Goal: Task Accomplishment & Management: Use online tool/utility

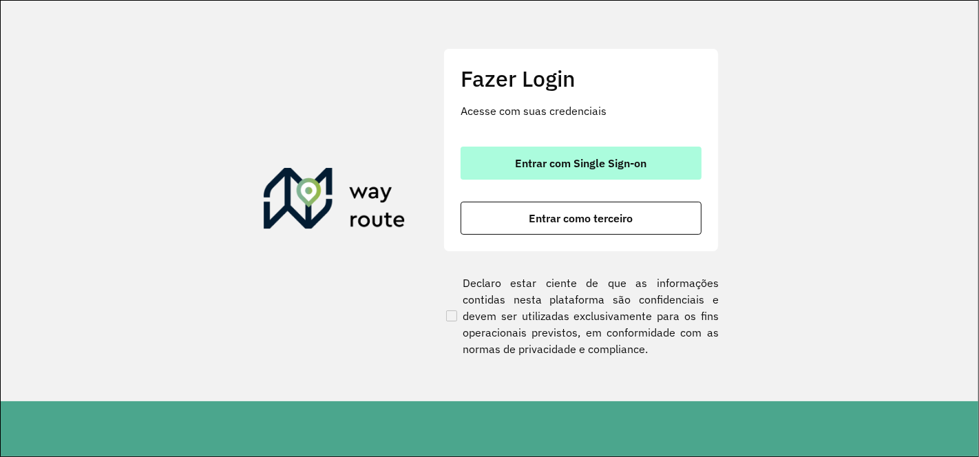
click at [571, 162] on span "Entrar com Single Sign-on" at bounding box center [582, 163] width 132 height 11
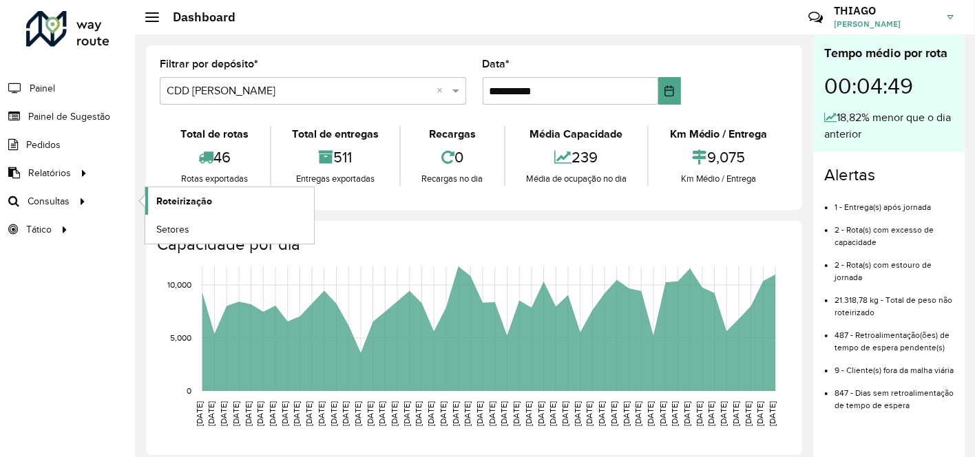
click at [183, 198] on span "Roteirização" at bounding box center [184, 201] width 56 height 14
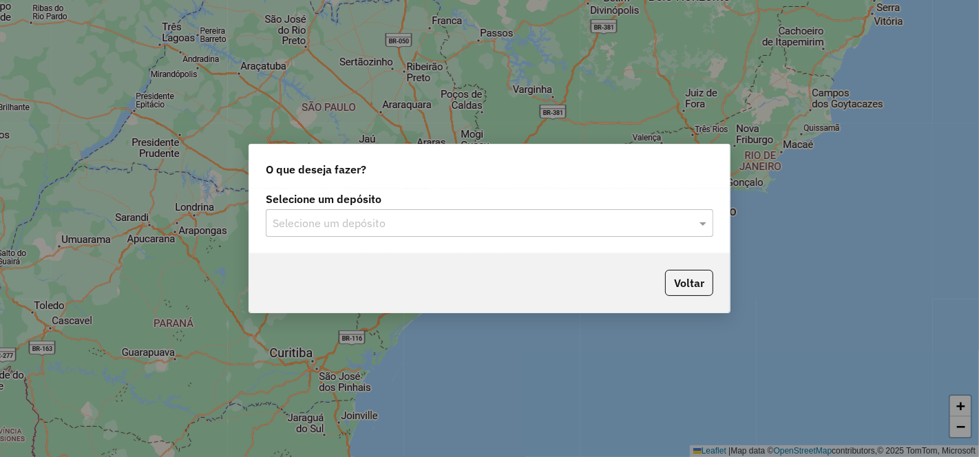
click at [401, 220] on input "text" at bounding box center [476, 224] width 406 height 17
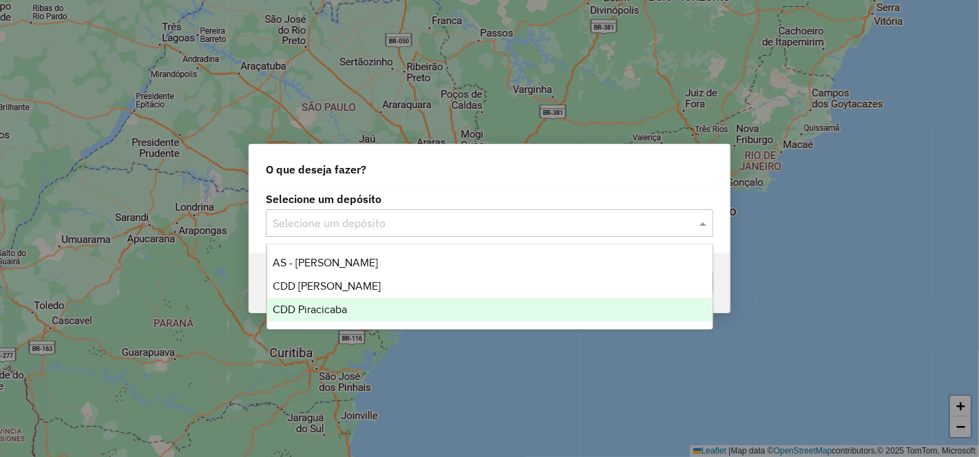
click at [336, 300] on div "CDD Piracicaba" at bounding box center [490, 309] width 446 height 23
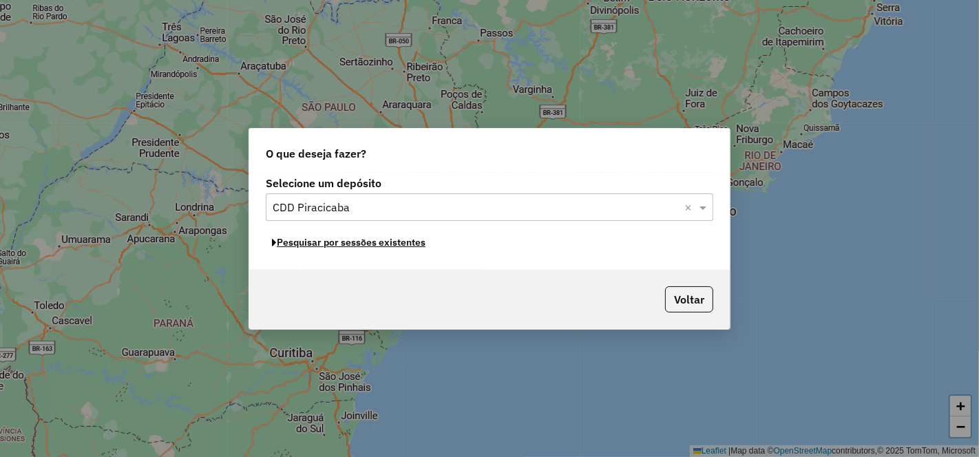
click at [391, 244] on button "Pesquisar por sessões existentes" at bounding box center [349, 242] width 166 height 21
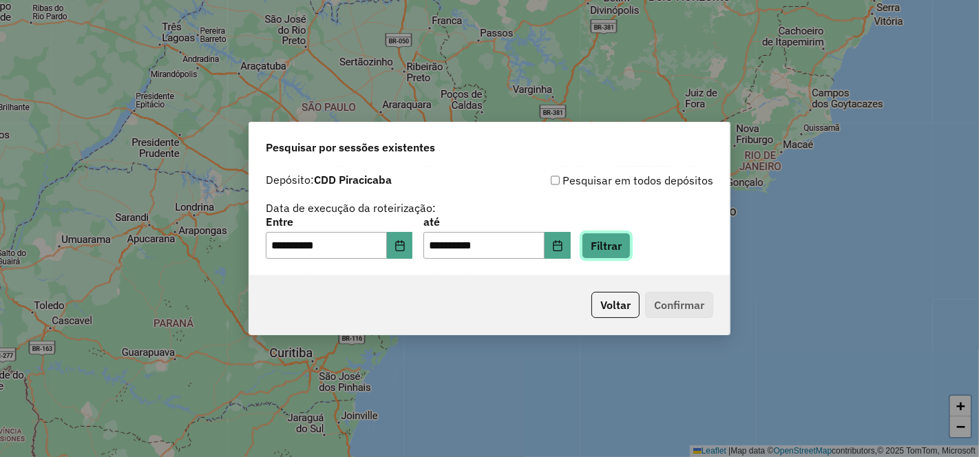
click at [625, 242] on button "Filtrar" at bounding box center [606, 246] width 49 height 26
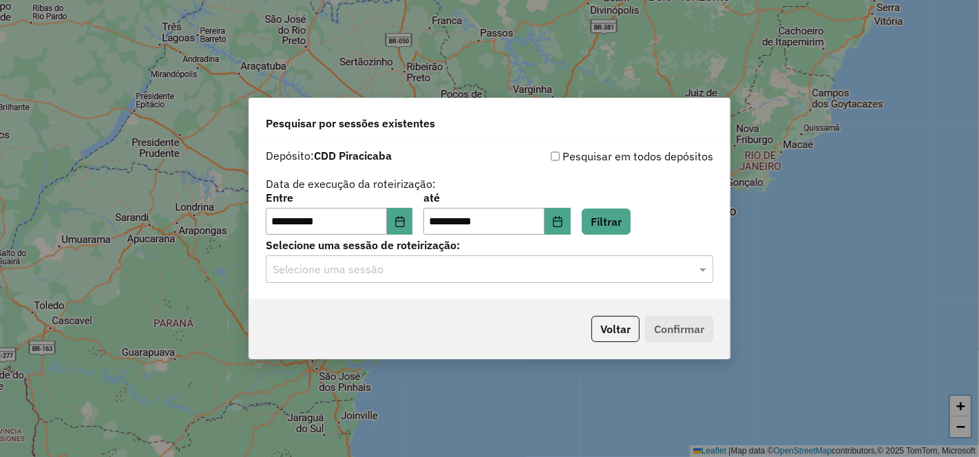
click at [421, 270] on input "text" at bounding box center [476, 270] width 406 height 17
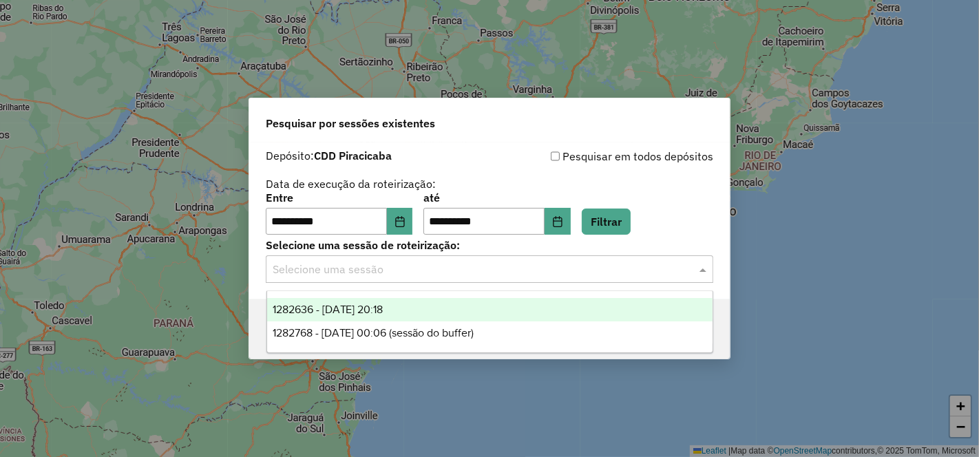
click at [374, 306] on span "1282636 - 25/09/2025 20:18" at bounding box center [328, 310] width 111 height 12
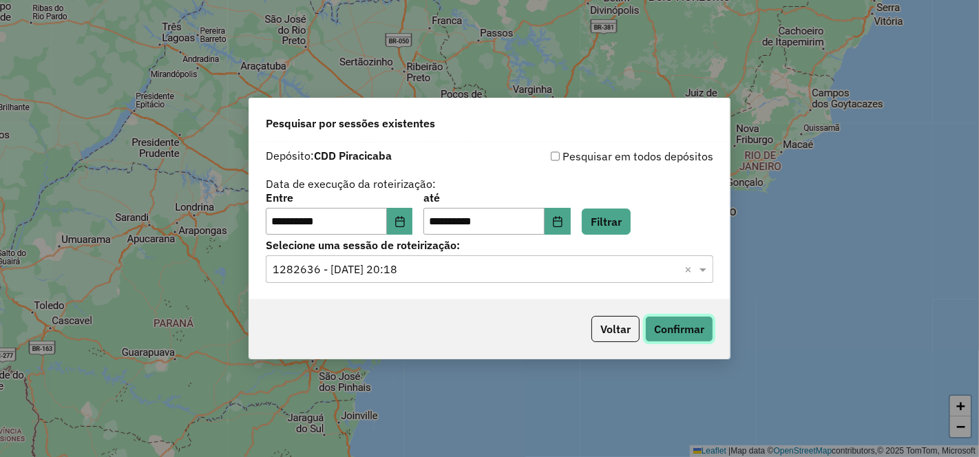
click at [682, 324] on button "Confirmar" at bounding box center [679, 329] width 68 height 26
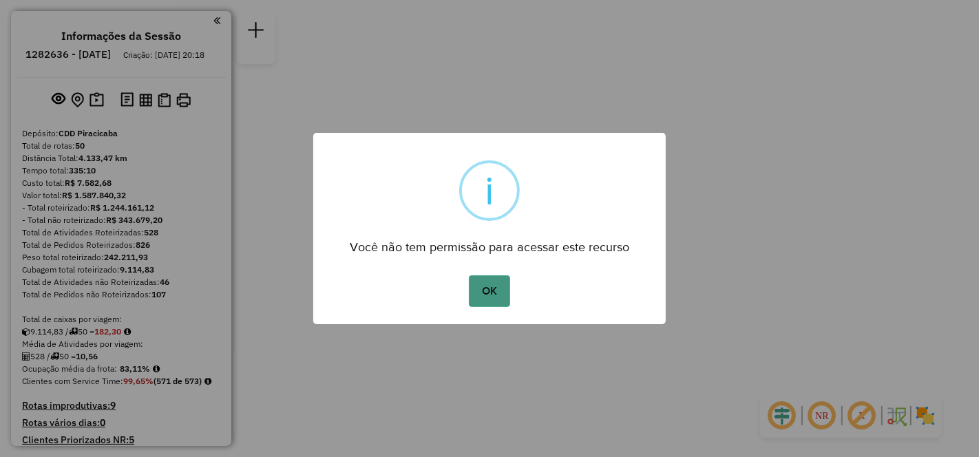
click at [488, 288] on button "OK" at bounding box center [489, 291] width 41 height 32
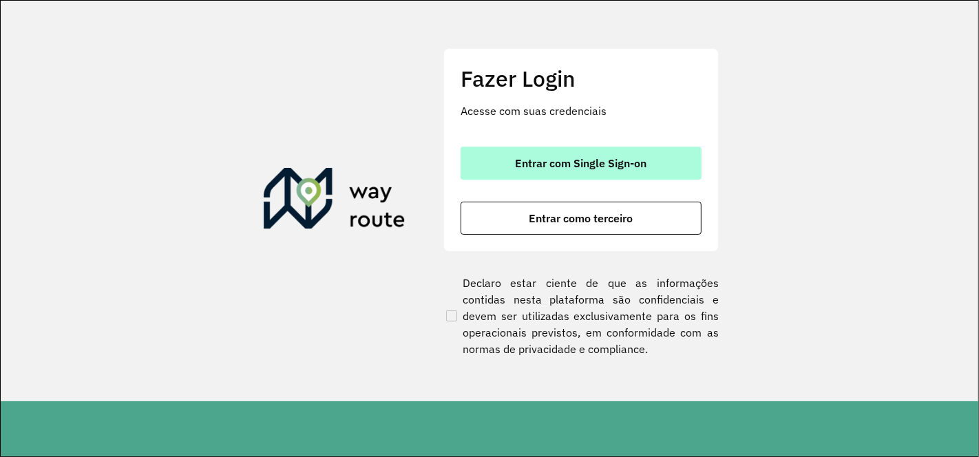
click at [585, 160] on span "Entrar com Single Sign-on" at bounding box center [582, 163] width 132 height 11
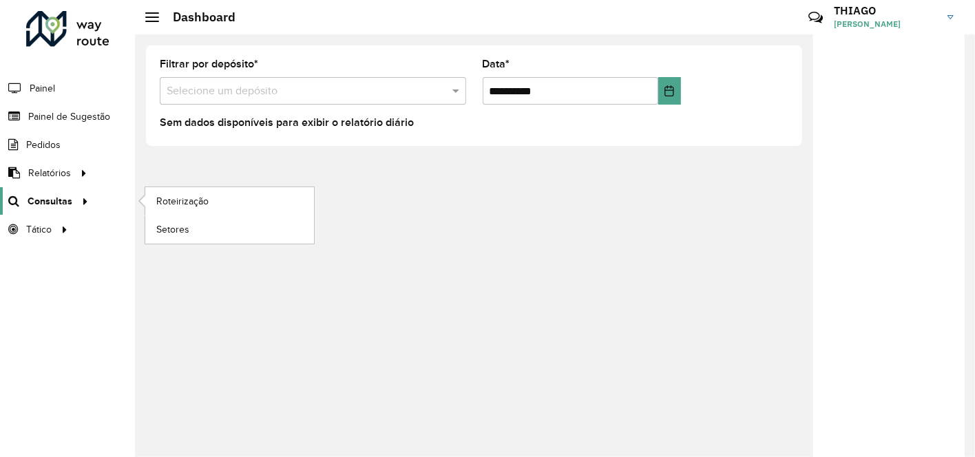
click at [72, 204] on div at bounding box center [82, 201] width 21 height 14
click at [237, 207] on link "Roteirização" at bounding box center [229, 201] width 169 height 28
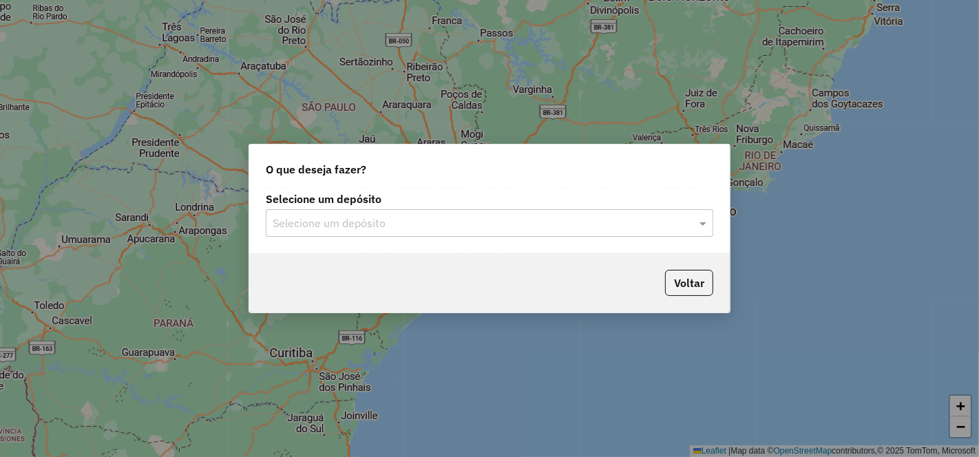
click at [409, 220] on input "text" at bounding box center [476, 224] width 406 height 17
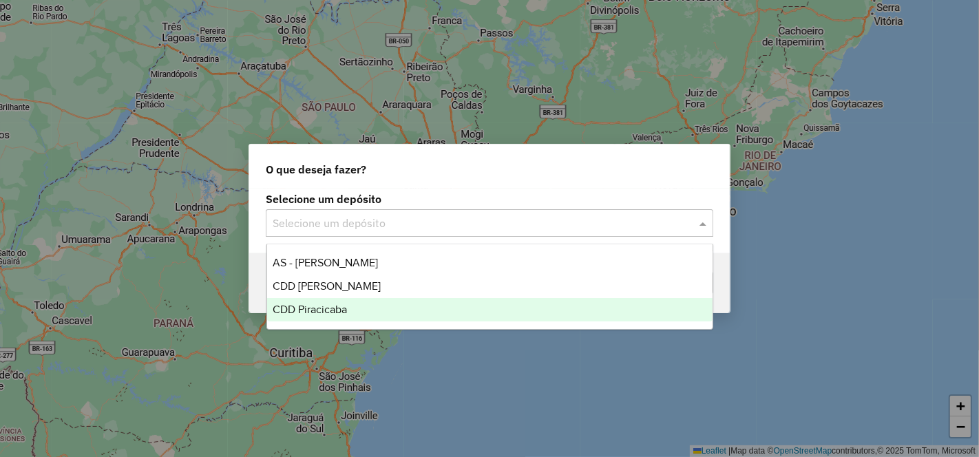
click at [334, 306] on span "CDD Piracicaba" at bounding box center [310, 310] width 74 height 12
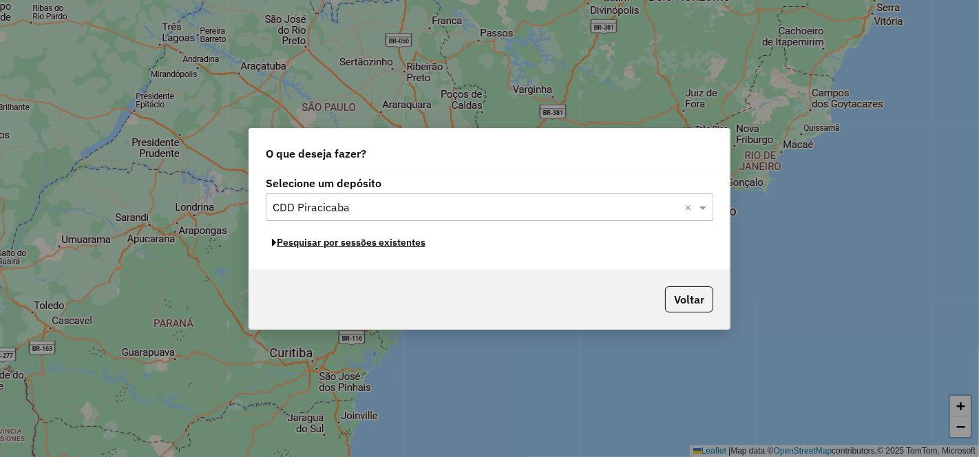
click at [345, 244] on button "Pesquisar por sessões existentes" at bounding box center [349, 242] width 166 height 21
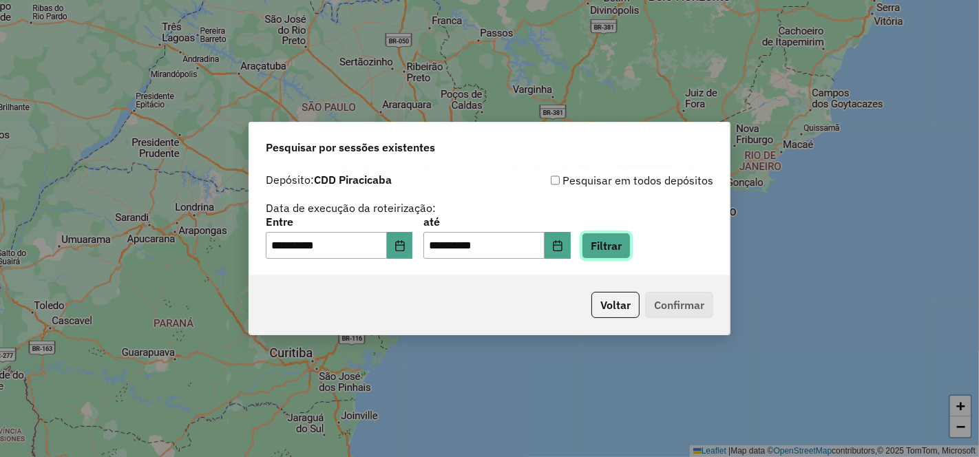
click at [623, 242] on button "Filtrar" at bounding box center [606, 246] width 49 height 26
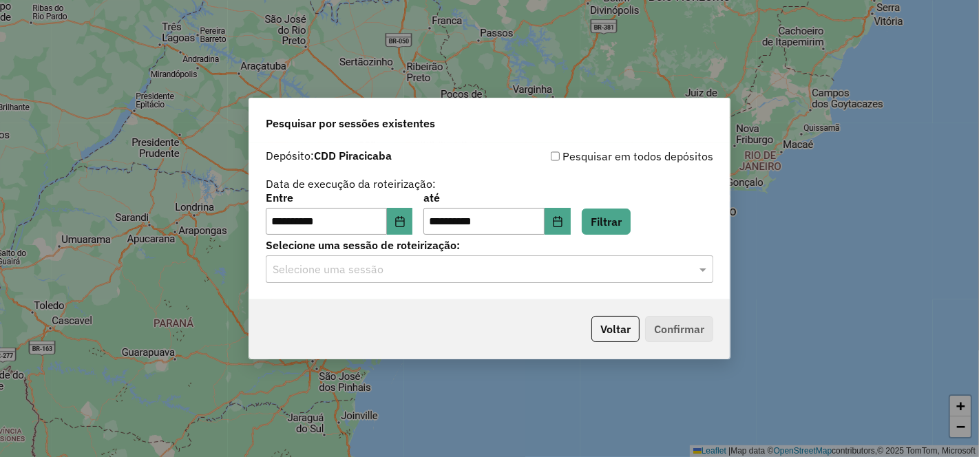
click at [346, 266] on input "text" at bounding box center [476, 270] width 406 height 17
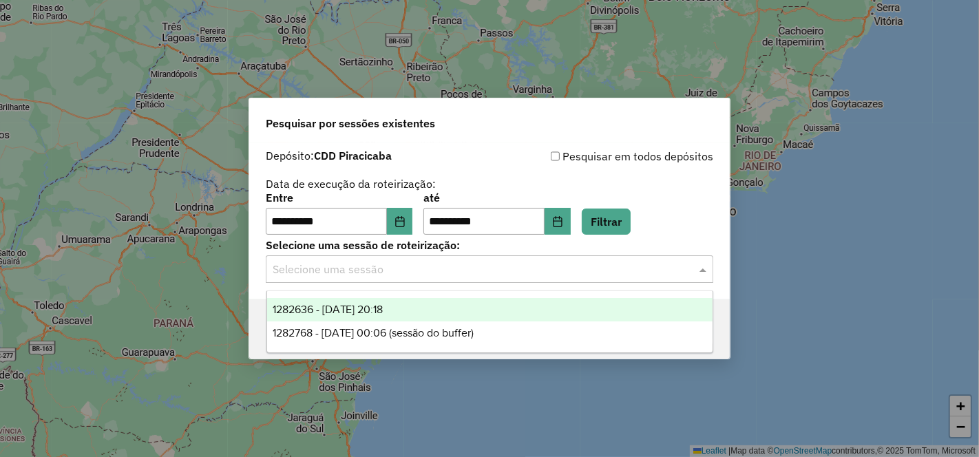
click at [384, 304] on span "1282636 - 25/09/2025 20:18" at bounding box center [328, 310] width 111 height 12
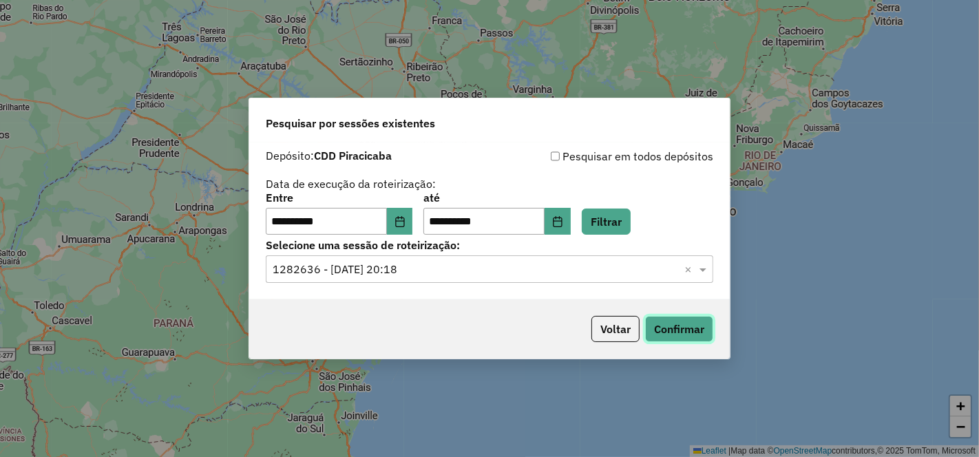
click at [683, 332] on button "Confirmar" at bounding box center [679, 329] width 68 height 26
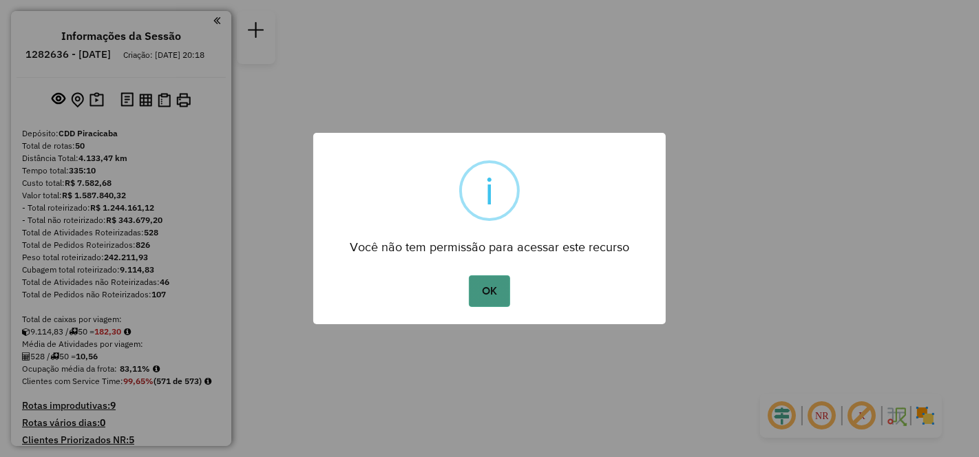
click at [488, 294] on button "OK" at bounding box center [489, 291] width 41 height 32
